Goal: Find specific page/section: Find specific page/section

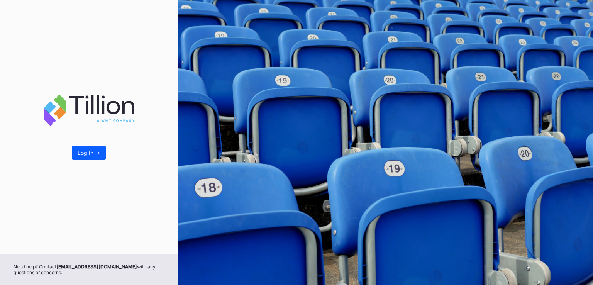
click at [83, 160] on div "Log In ->" at bounding box center [89, 127] width 178 height 254
click at [85, 153] on div "Log In ->" at bounding box center [89, 152] width 22 height 7
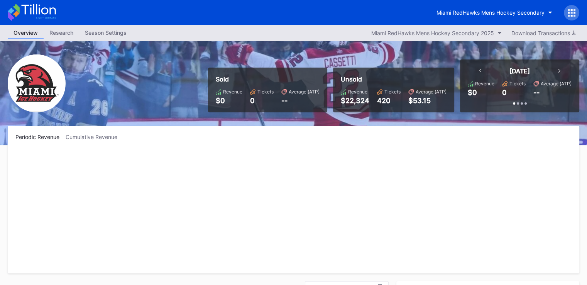
click at [473, 4] on div "Miami RedHawks Mens Hockey Secondary" at bounding box center [293, 12] width 587 height 25
click at [473, 12] on div "Miami RedHawks Mens Hockey Secondary" at bounding box center [491, 12] width 108 height 7
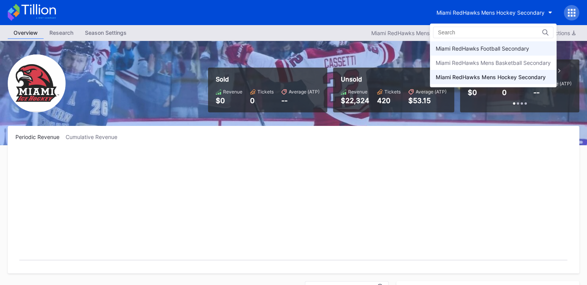
click at [474, 51] on div "Miami RedHawks Football Secondary" at bounding box center [482, 48] width 93 height 7
